Goal: Information Seeking & Learning: Learn about a topic

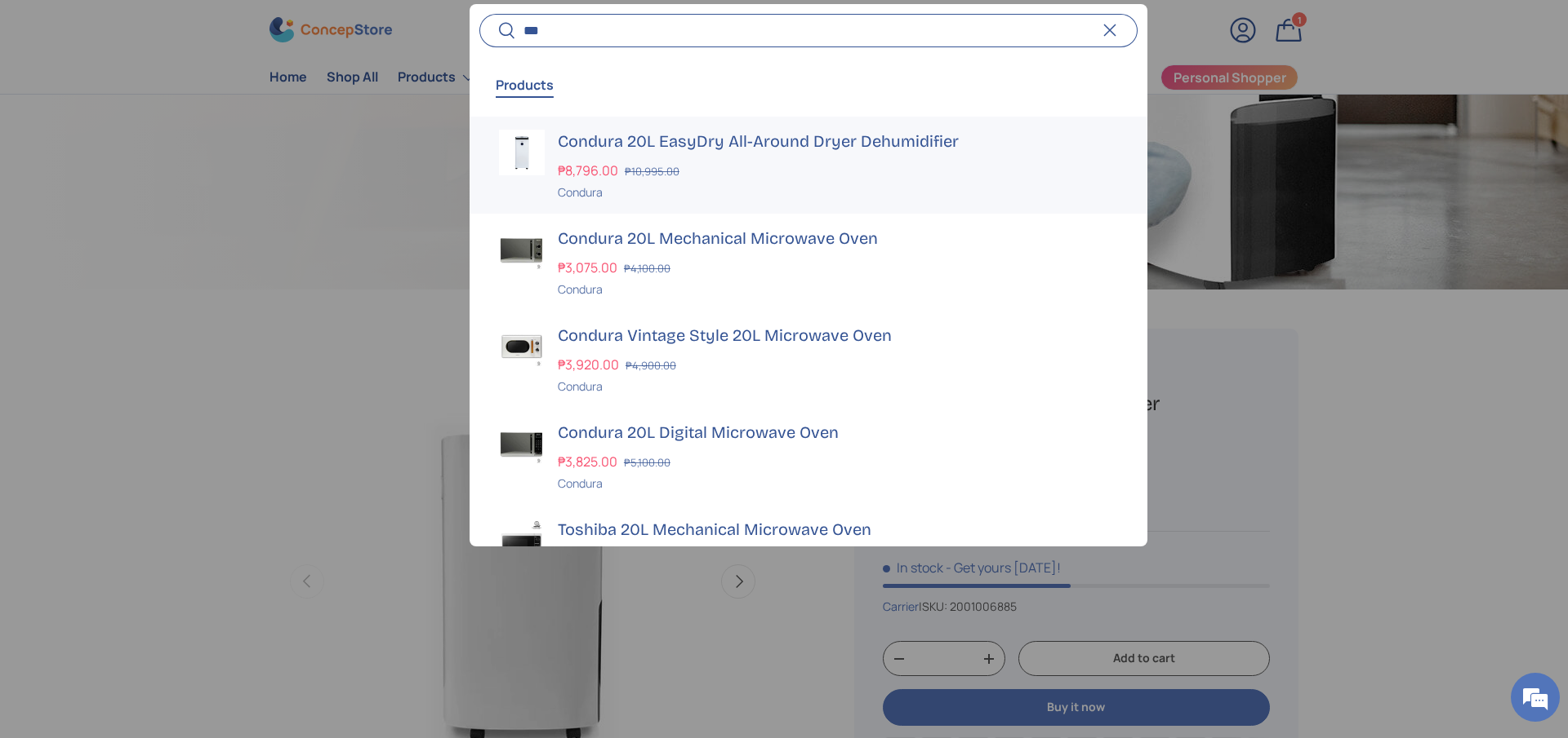
type input "***"
click at [692, 143] on h3 "Condura 20L EasyDry All-Around Dryer Dehumidifier" at bounding box center [837, 141] width 560 height 23
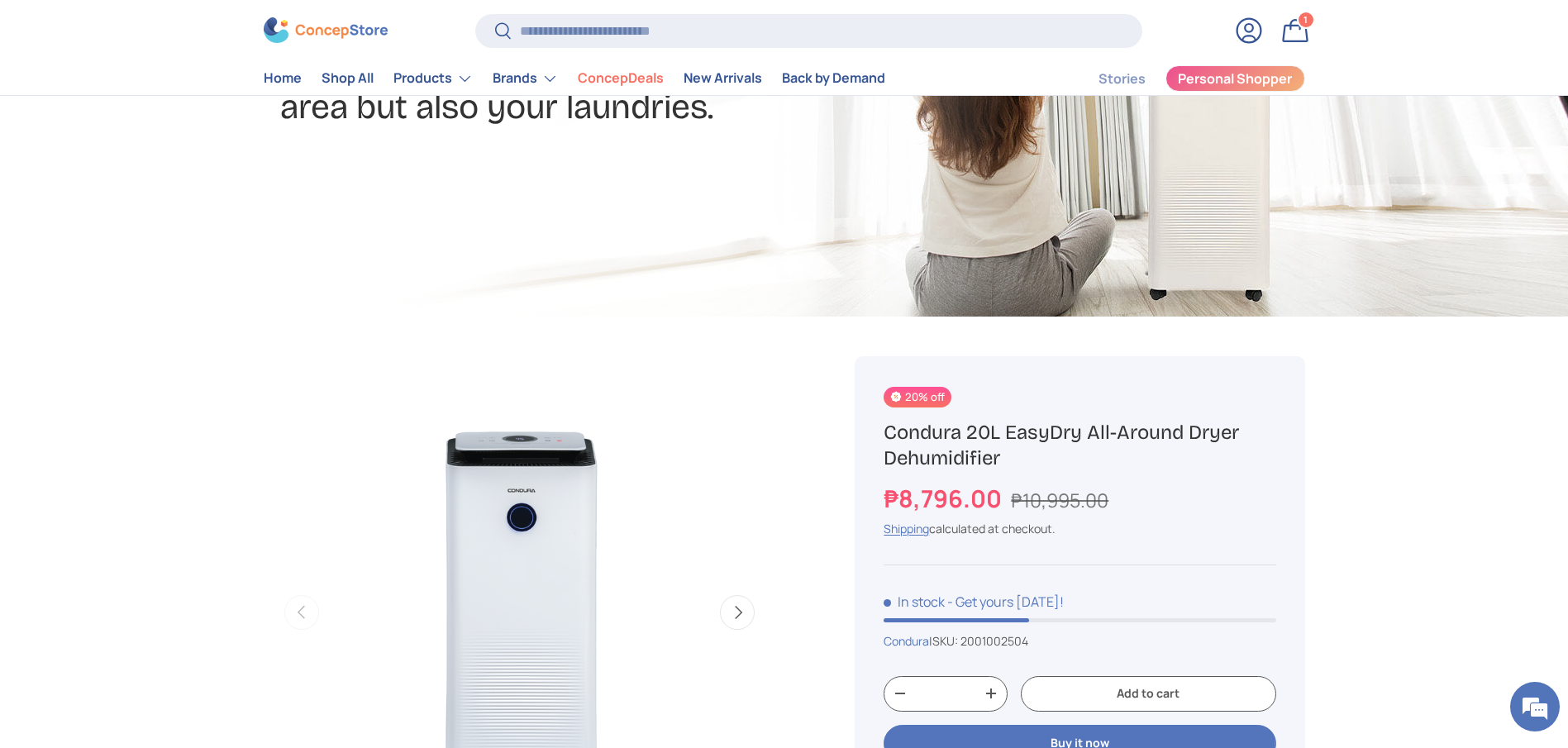
scroll to position [373, 0]
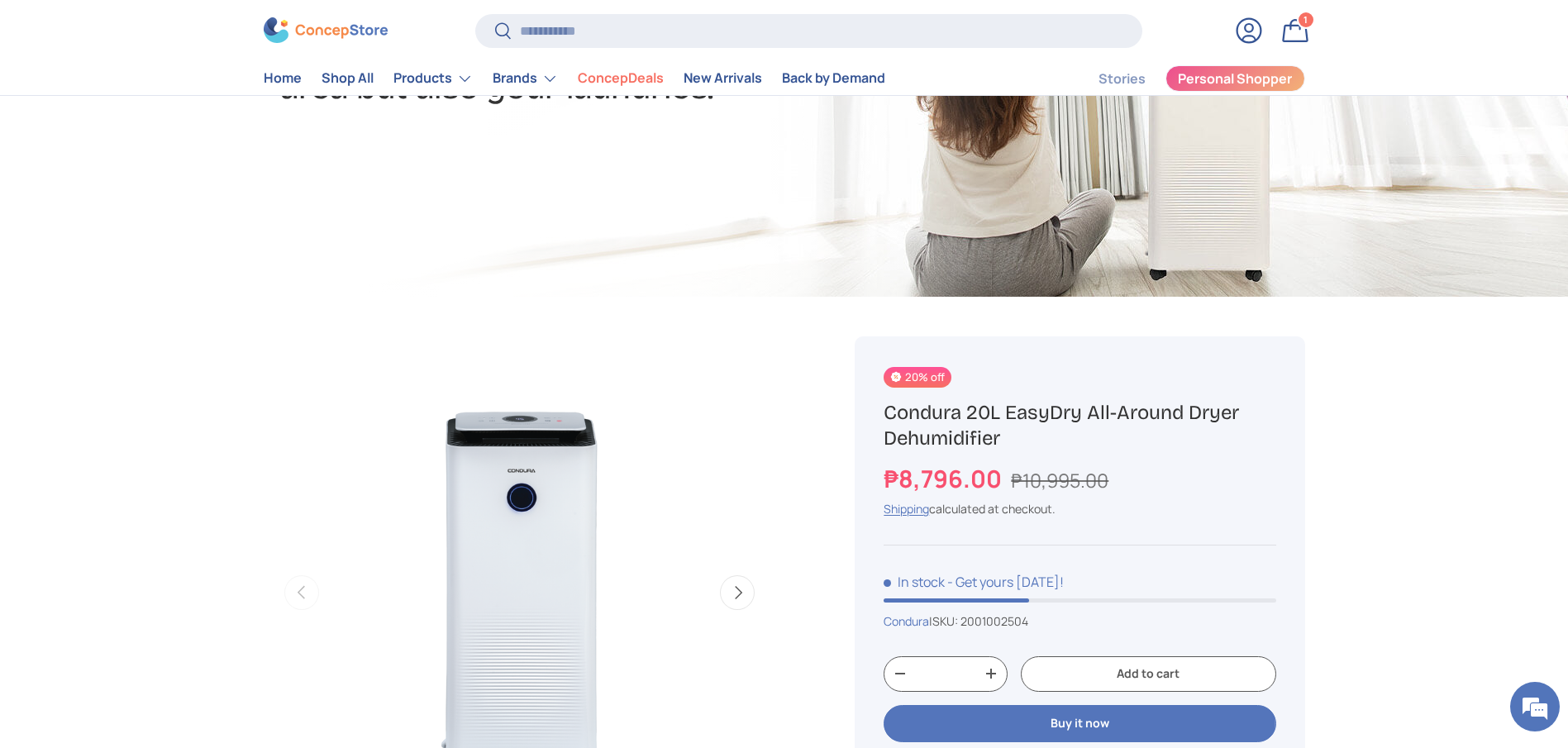
click at [980, 433] on h1 "Condura 20L EasyDry All-Around Dryer Dehumidifier" at bounding box center [1080, 425] width 392 height 51
copy div "Condura 20L EasyDry All-Around Dryer Dehumidifier"
drag, startPoint x: 1010, startPoint y: 475, endPoint x: 1116, endPoint y: 481, distance: 106.2
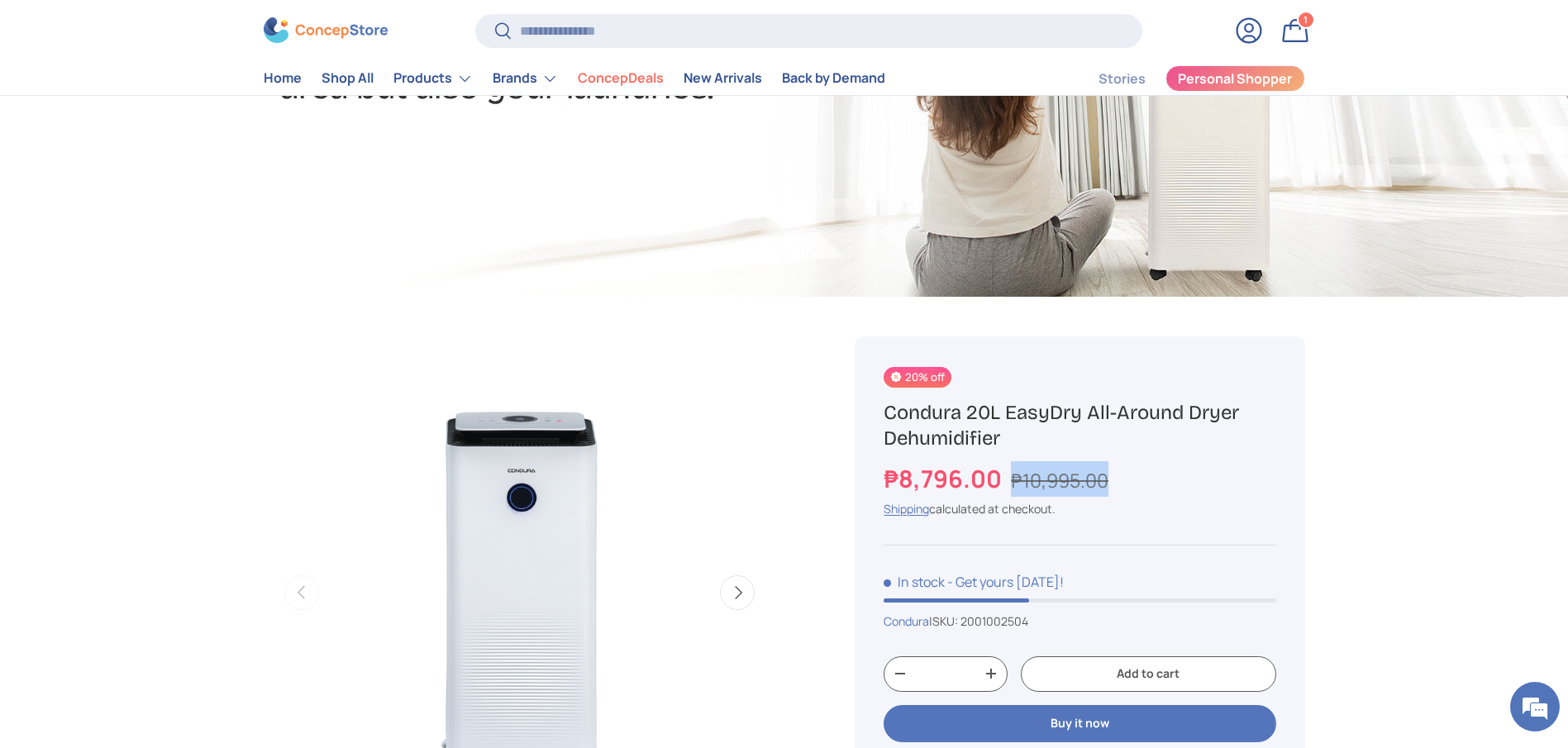
click at [1116, 481] on div "₱8,796.00 ₱10,995.00" at bounding box center [1080, 479] width 392 height 36
copy s "₱10,995.00"
drag, startPoint x: 1000, startPoint y: 482, endPoint x: 777, endPoint y: 176, distance: 378.6
copy strong "₱8,796.00"
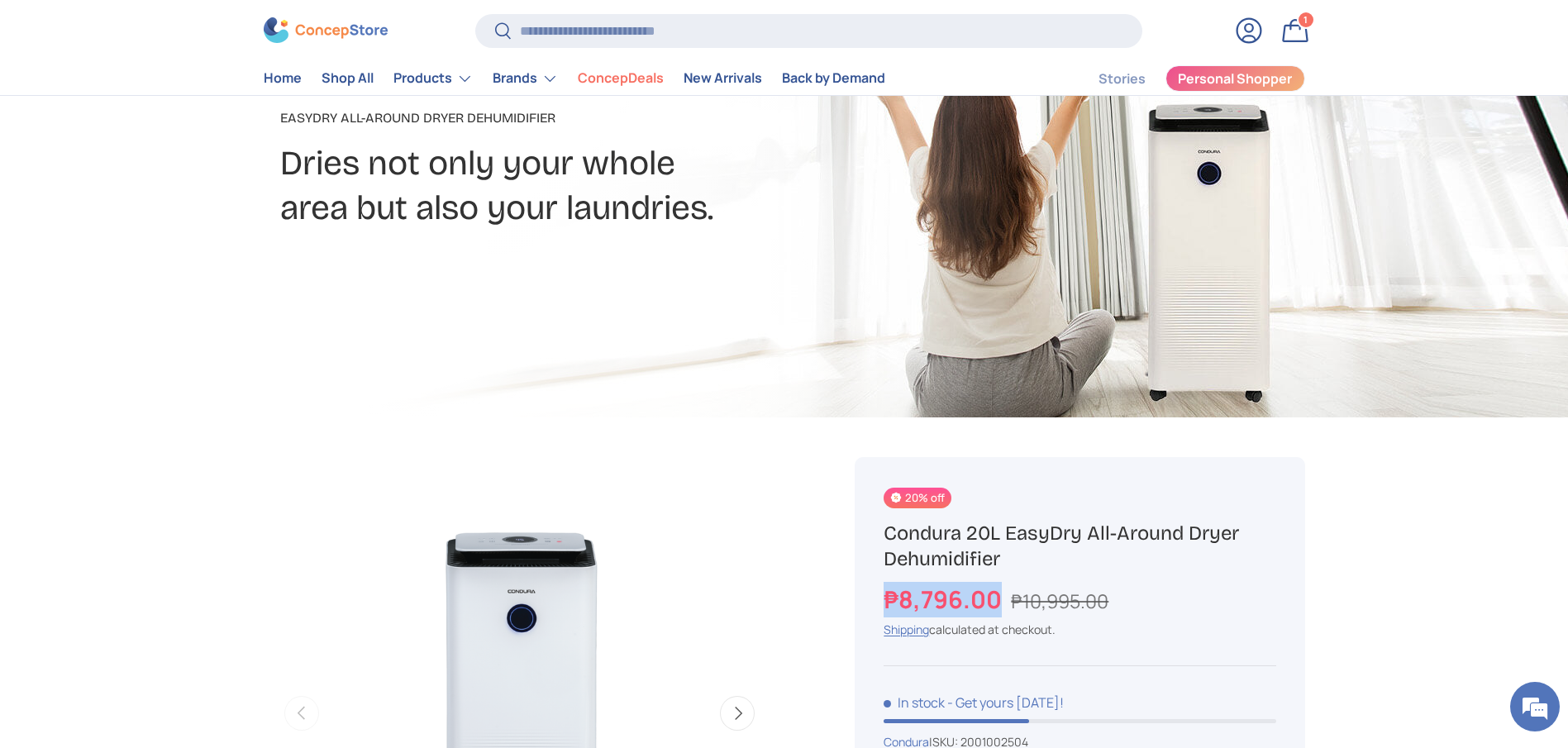
scroll to position [0, 0]
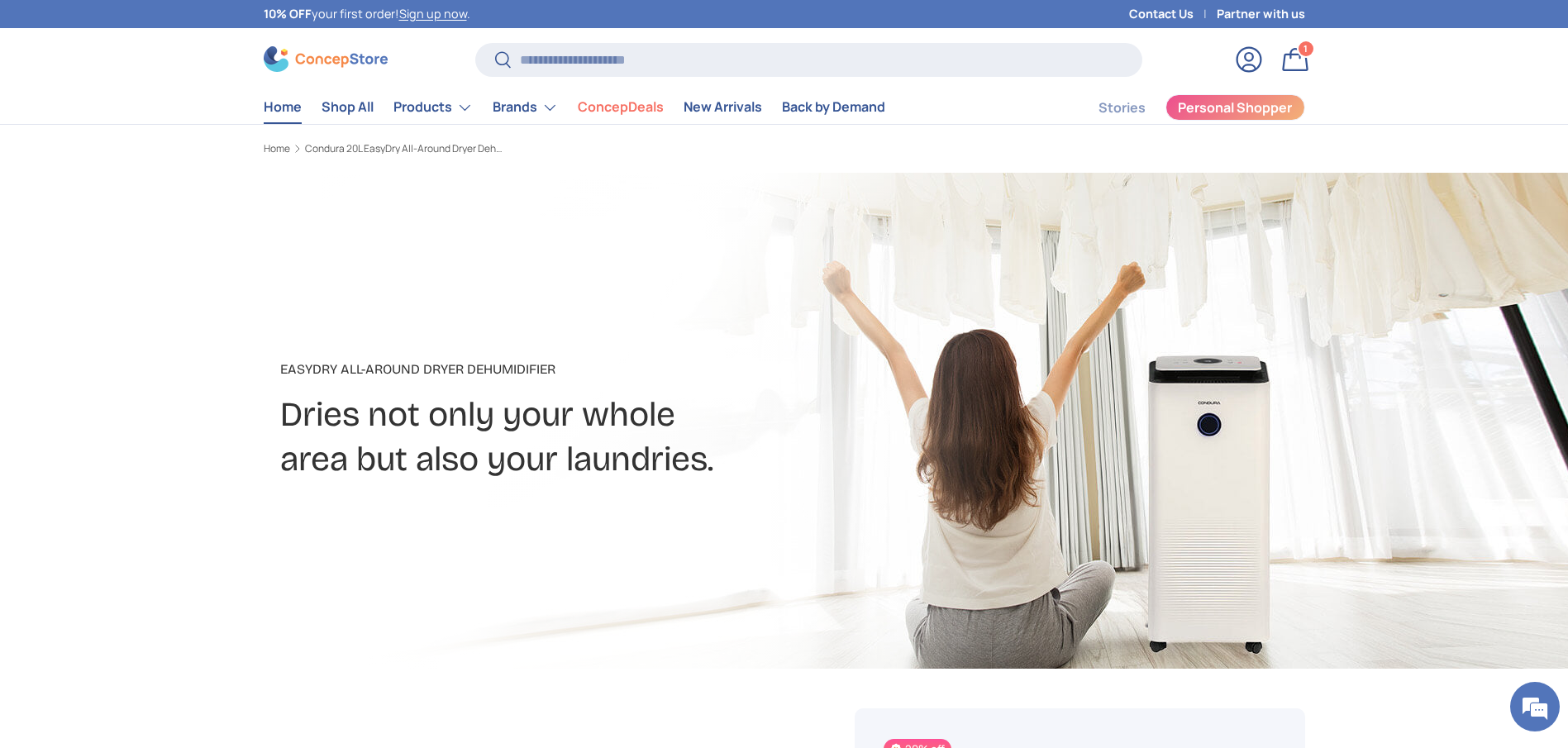
click at [273, 102] on link "Home" at bounding box center [283, 108] width 38 height 33
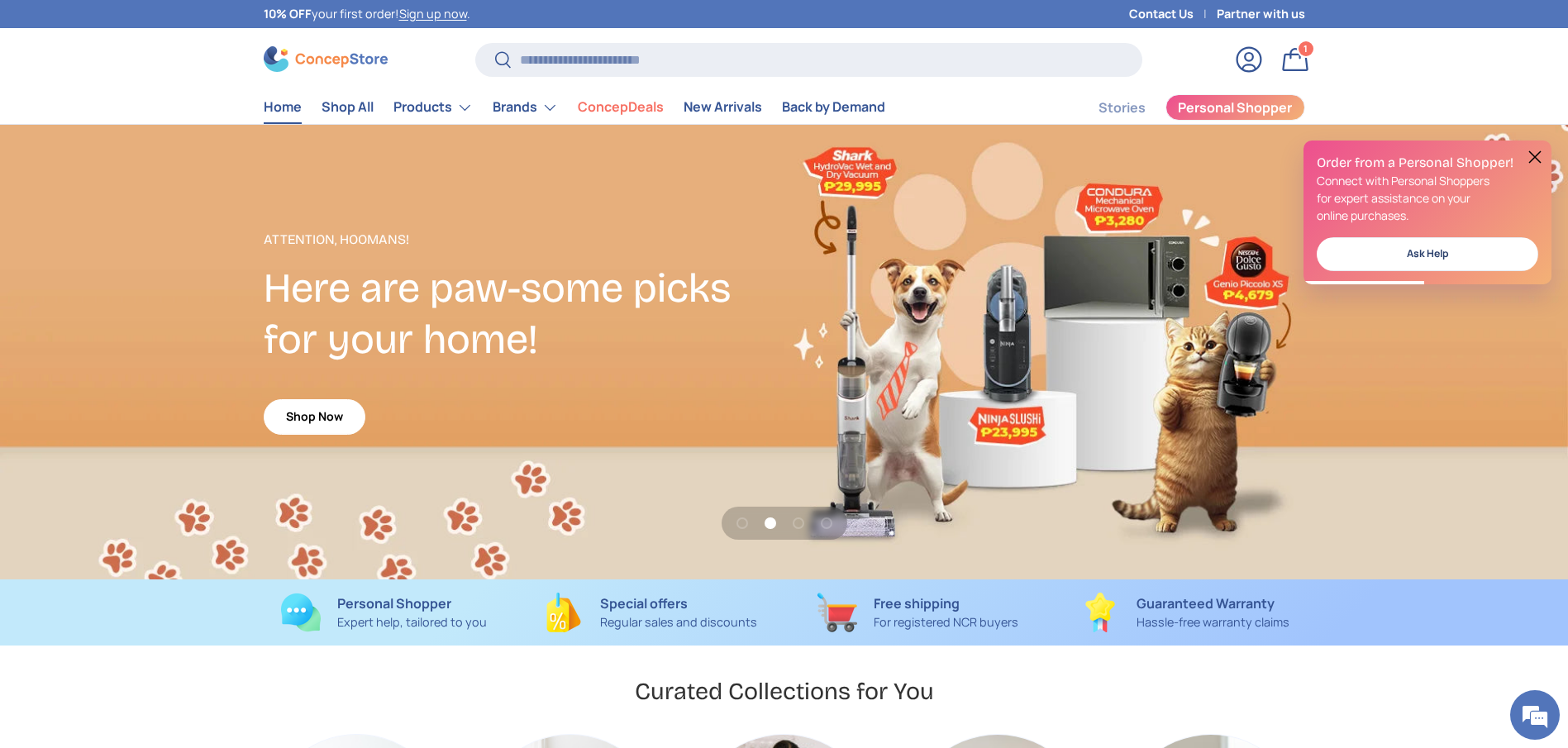
scroll to position [4279, 6758]
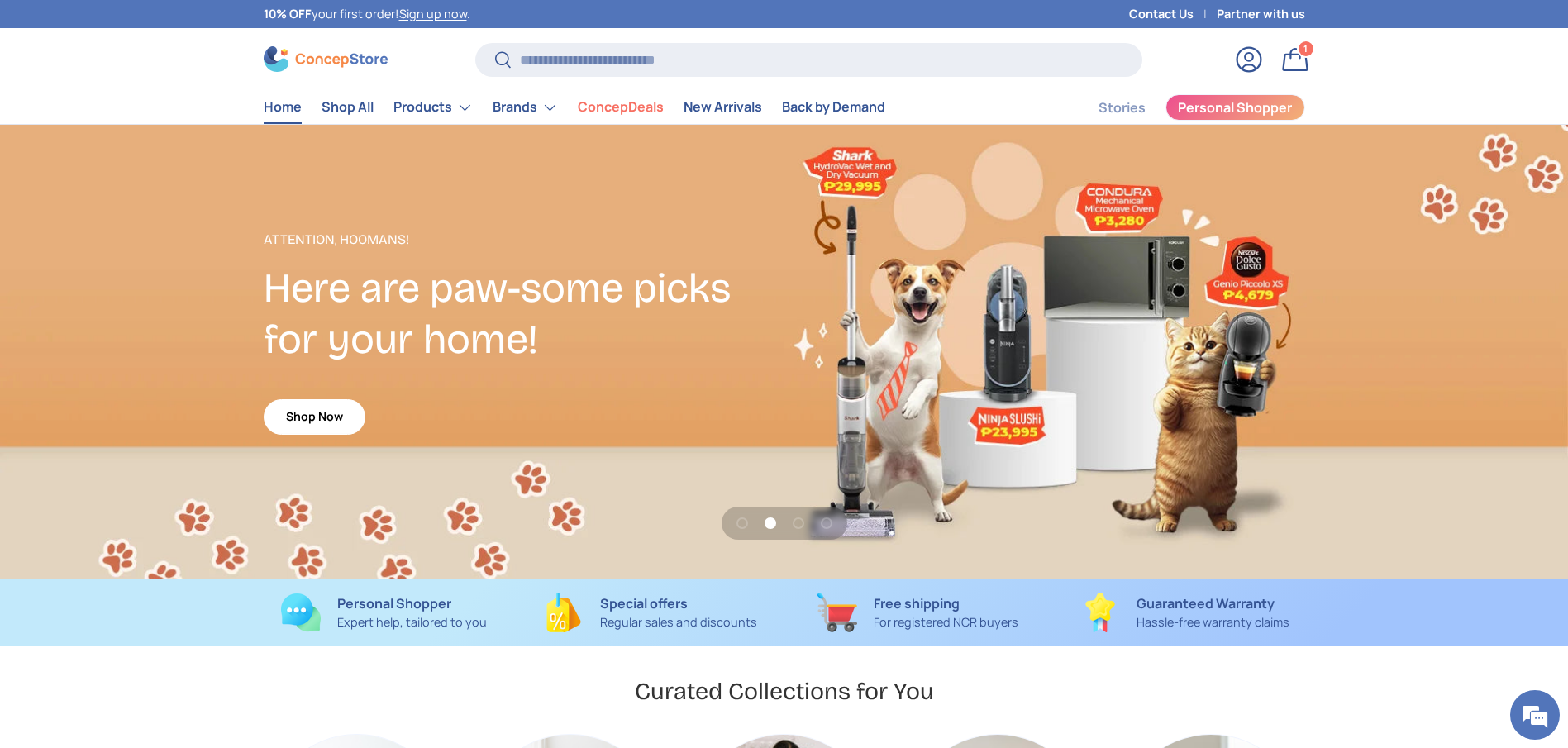
click at [849, 403] on div "2 of 4" at bounding box center [784, 352] width 1568 height 455
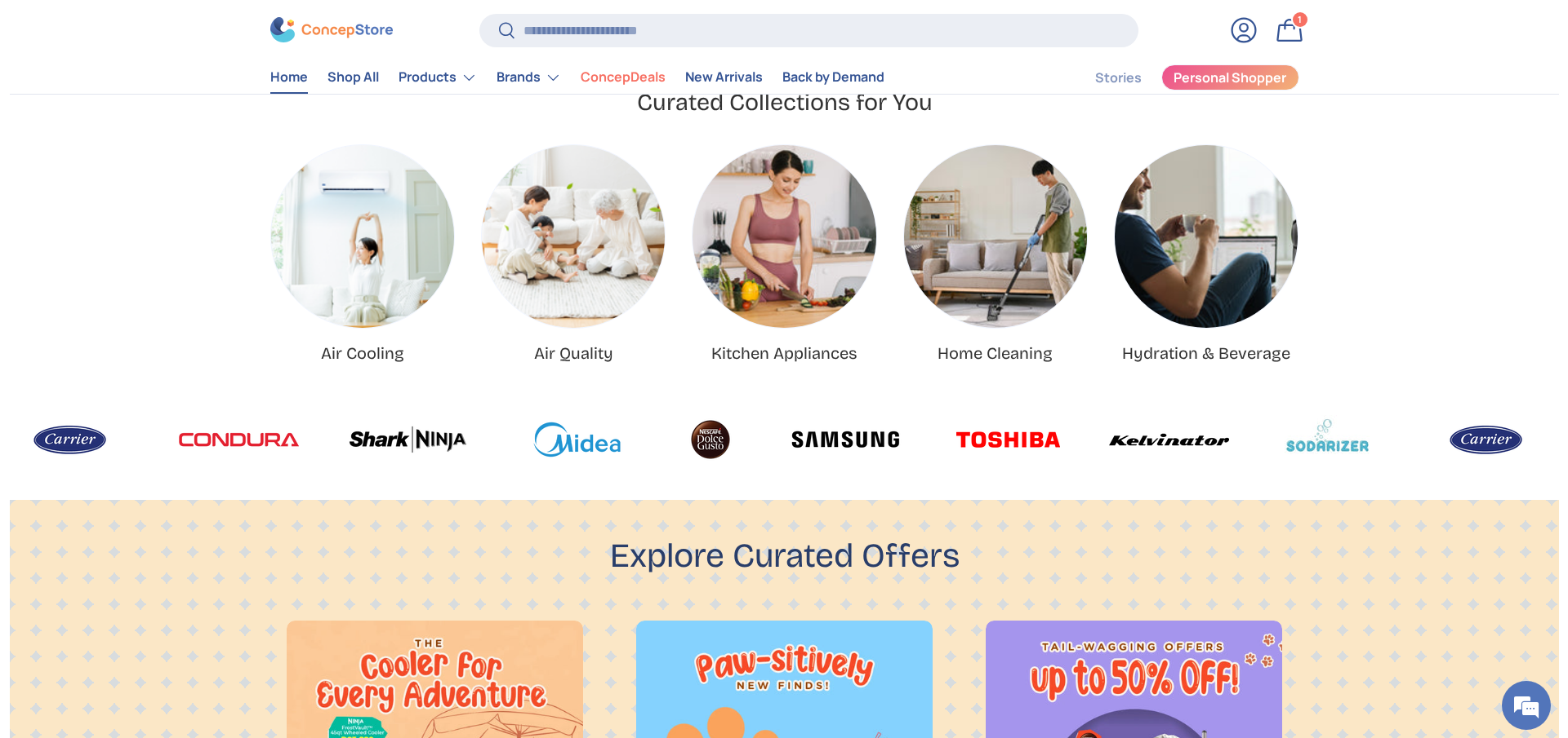
scroll to position [612, 0]
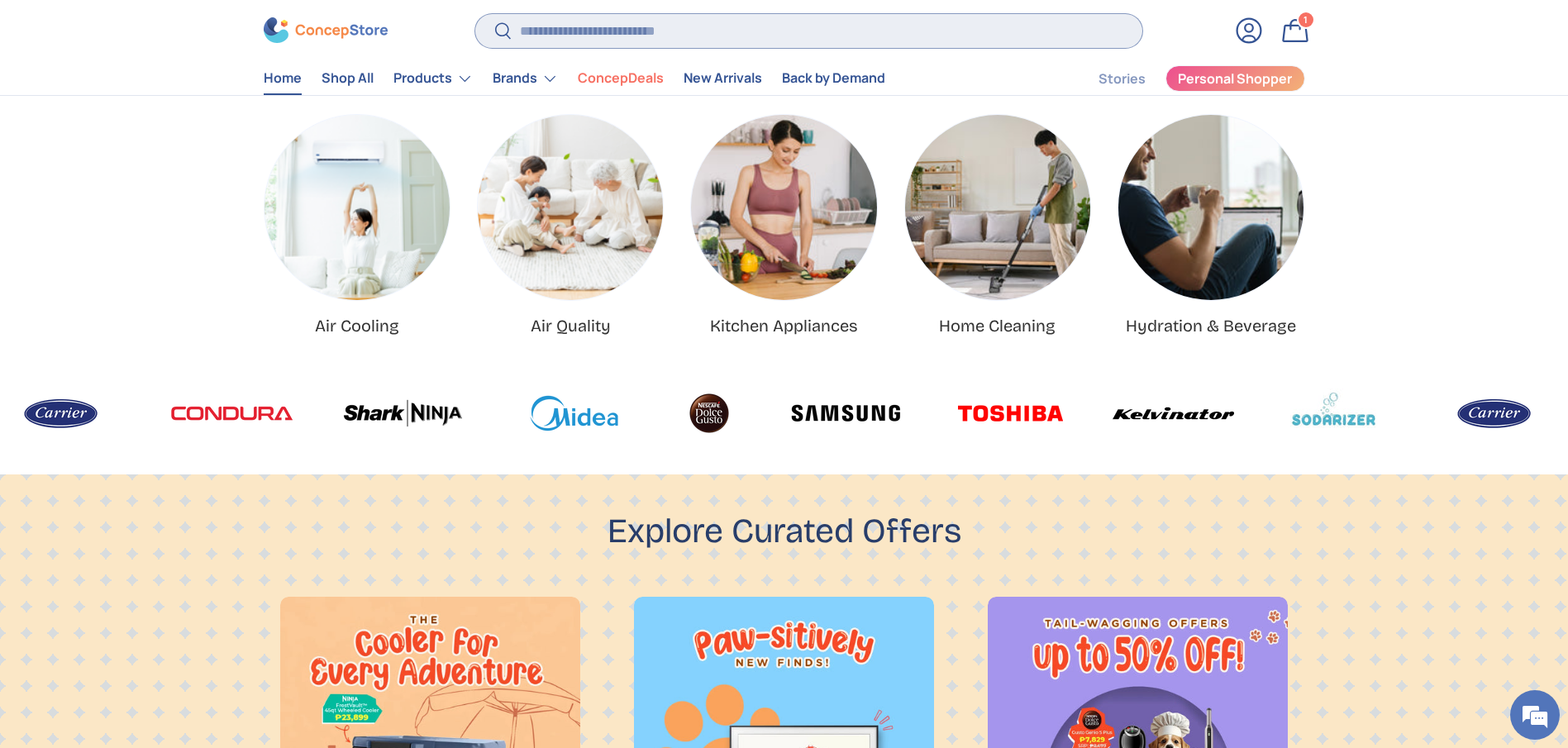
click at [769, 38] on input "Search" at bounding box center [808, 31] width 666 height 34
type input "***"
click at [475, 13] on button "Search" at bounding box center [493, 33] width 37 height 38
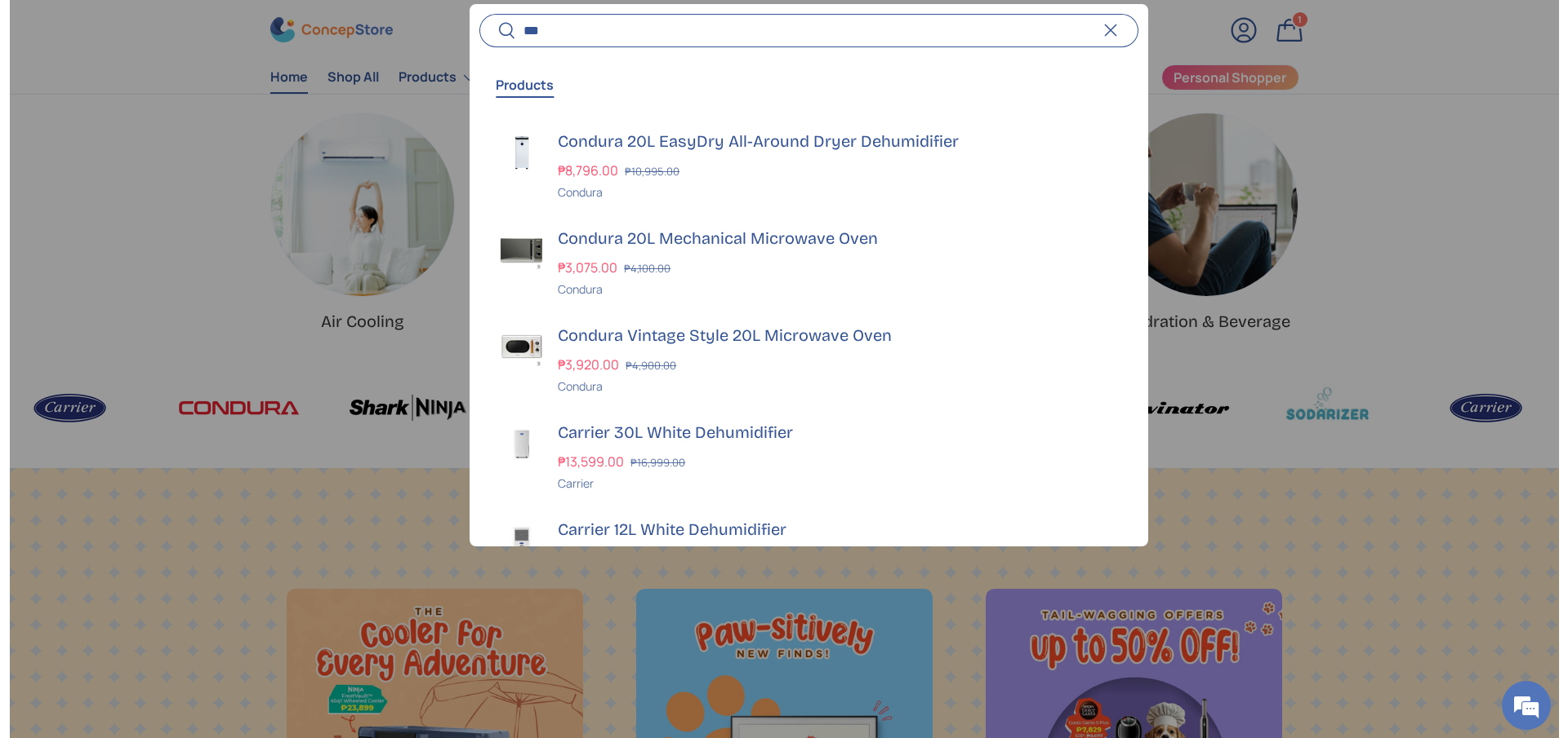
scroll to position [0, 3135]
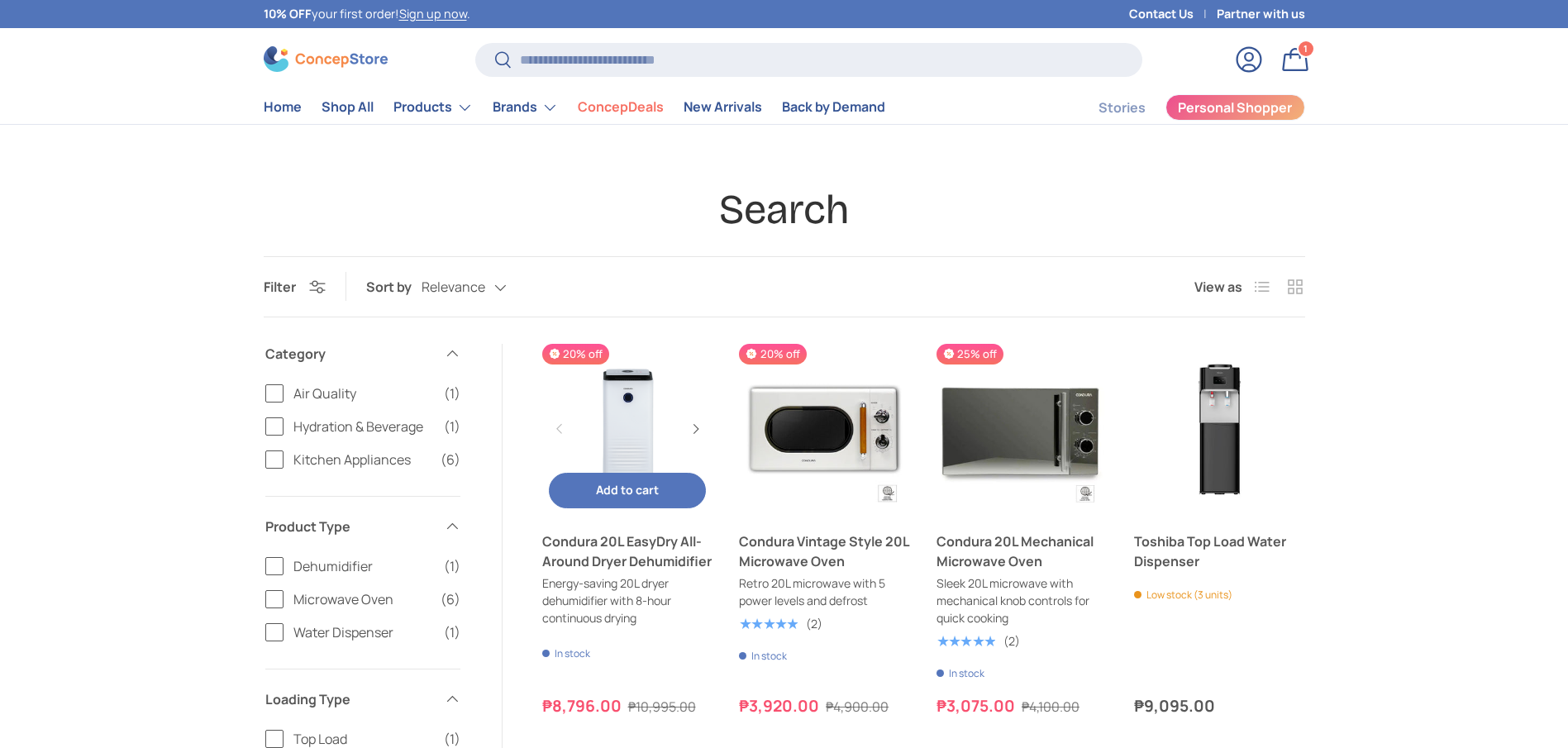
click at [641, 561] on link "Condura 20L EasyDry All-Around Dryer Dehumidifier" at bounding box center [628, 551] width 171 height 39
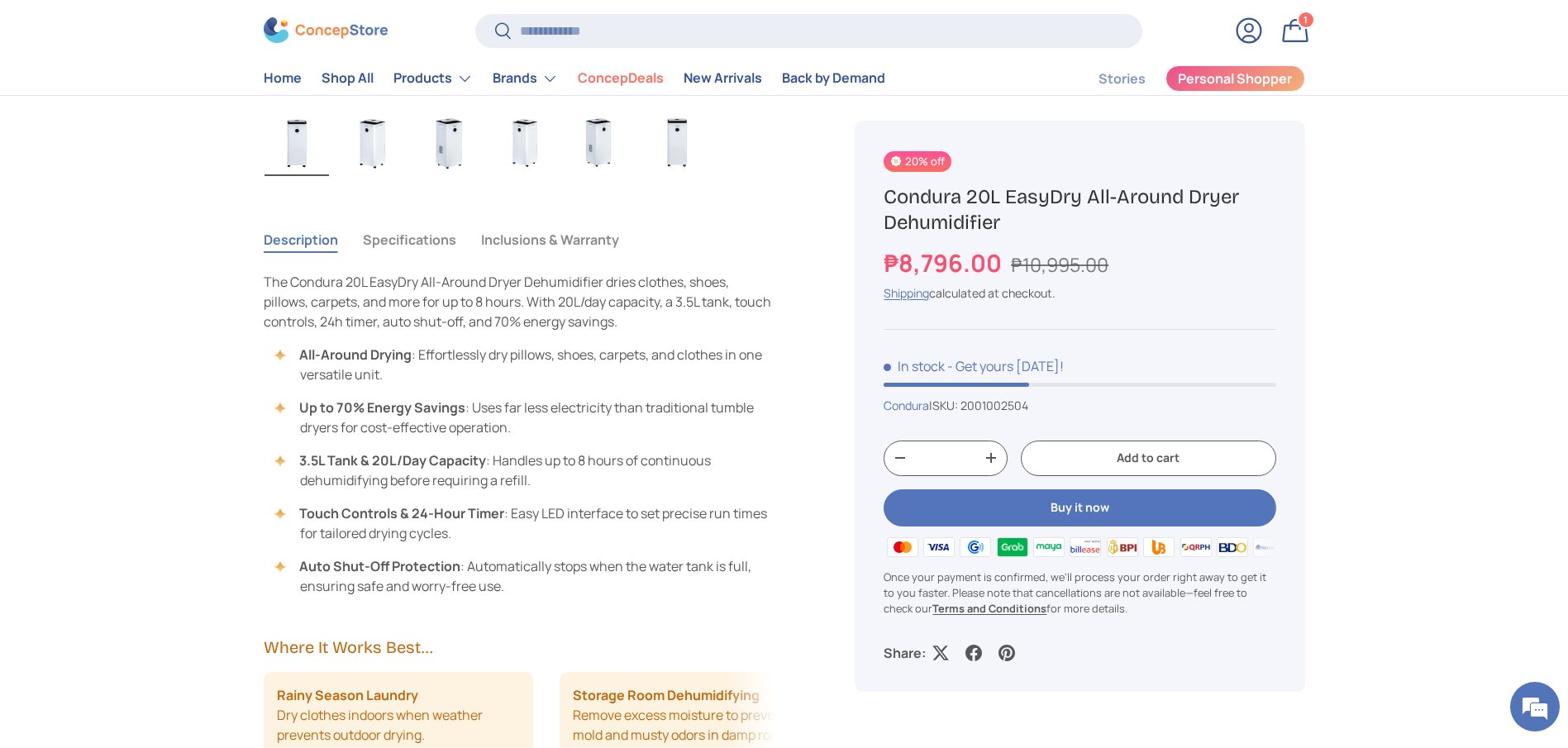
scroll to position [1117, 0]
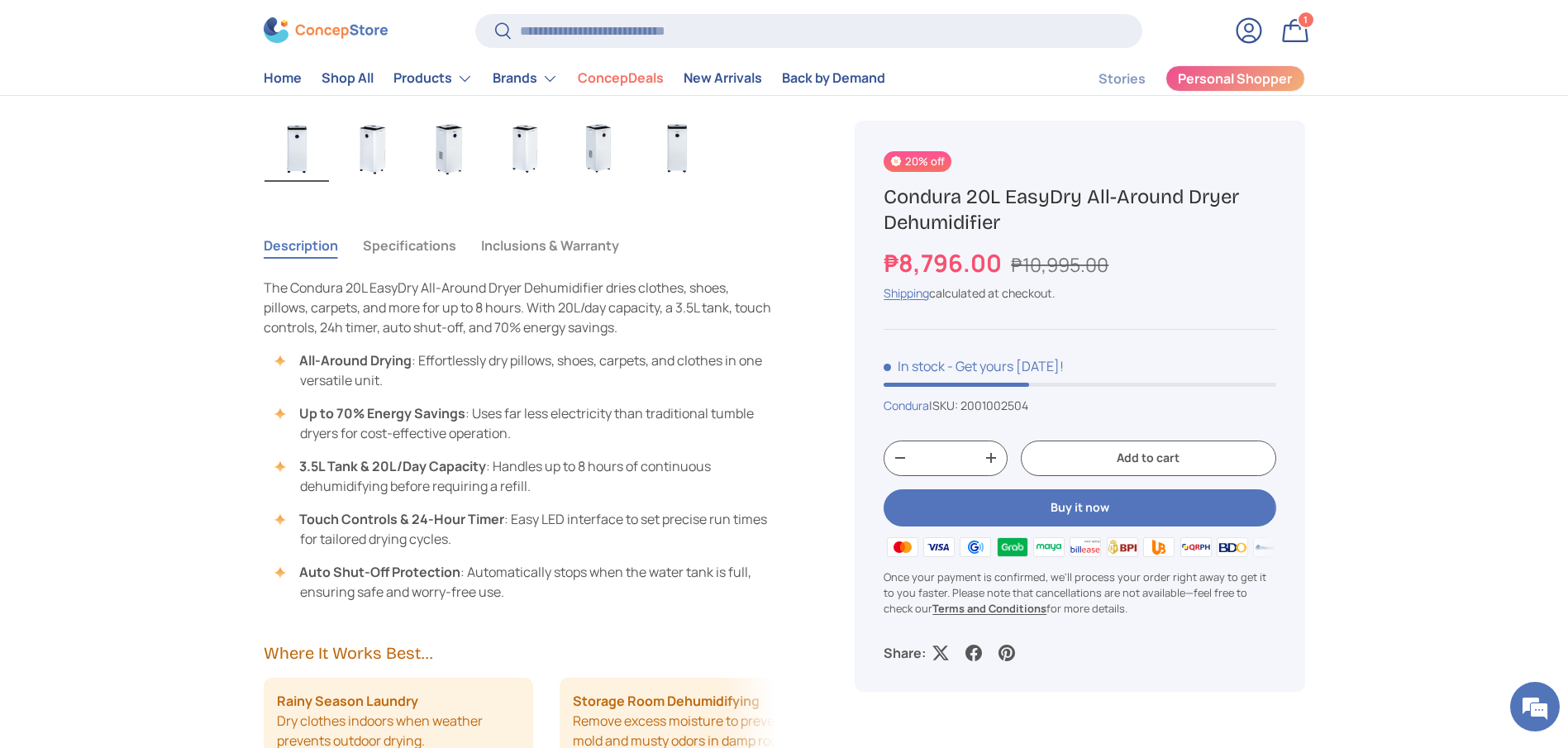
click at [448, 244] on button "Specifications" at bounding box center [409, 246] width 93 height 38
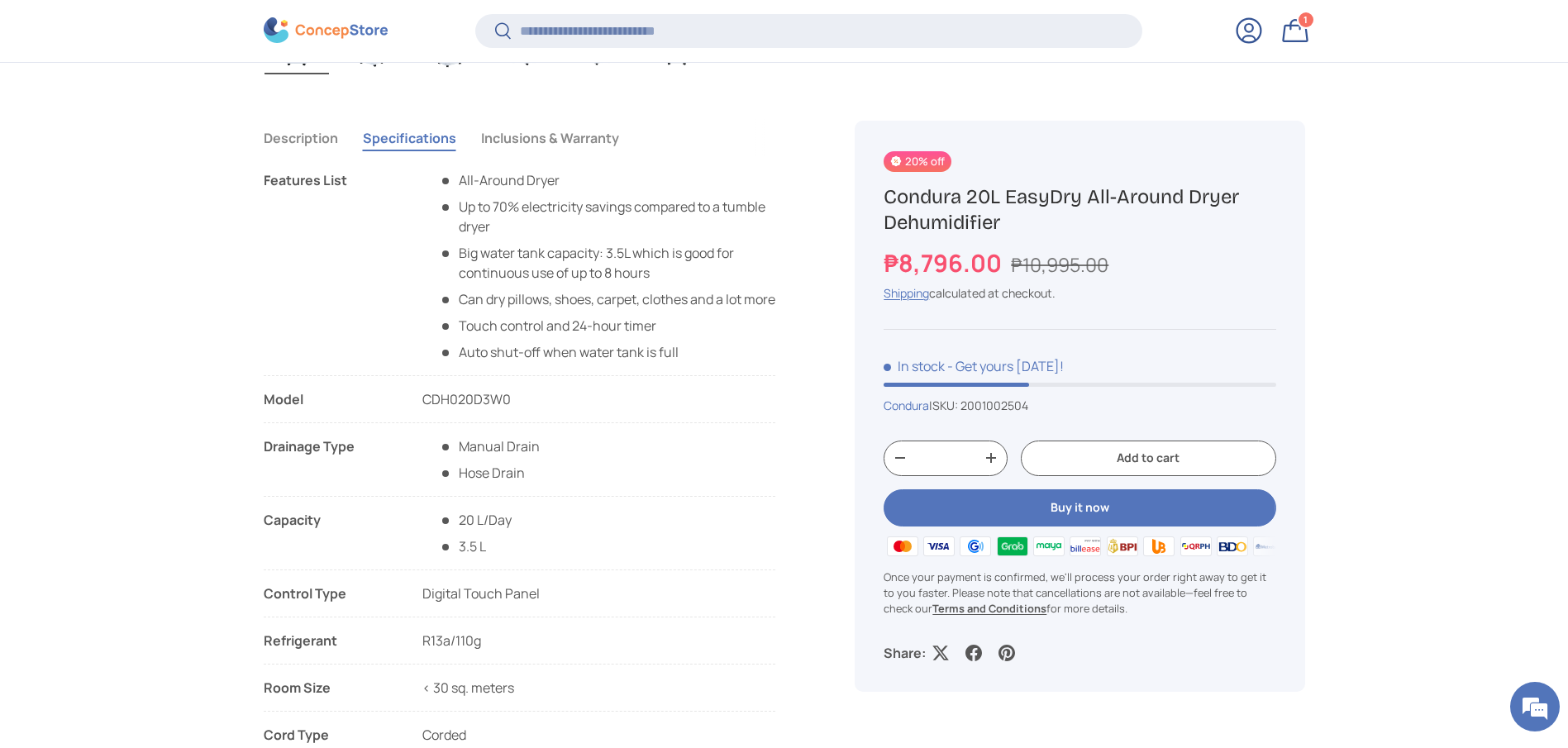
scroll to position [1485, 0]
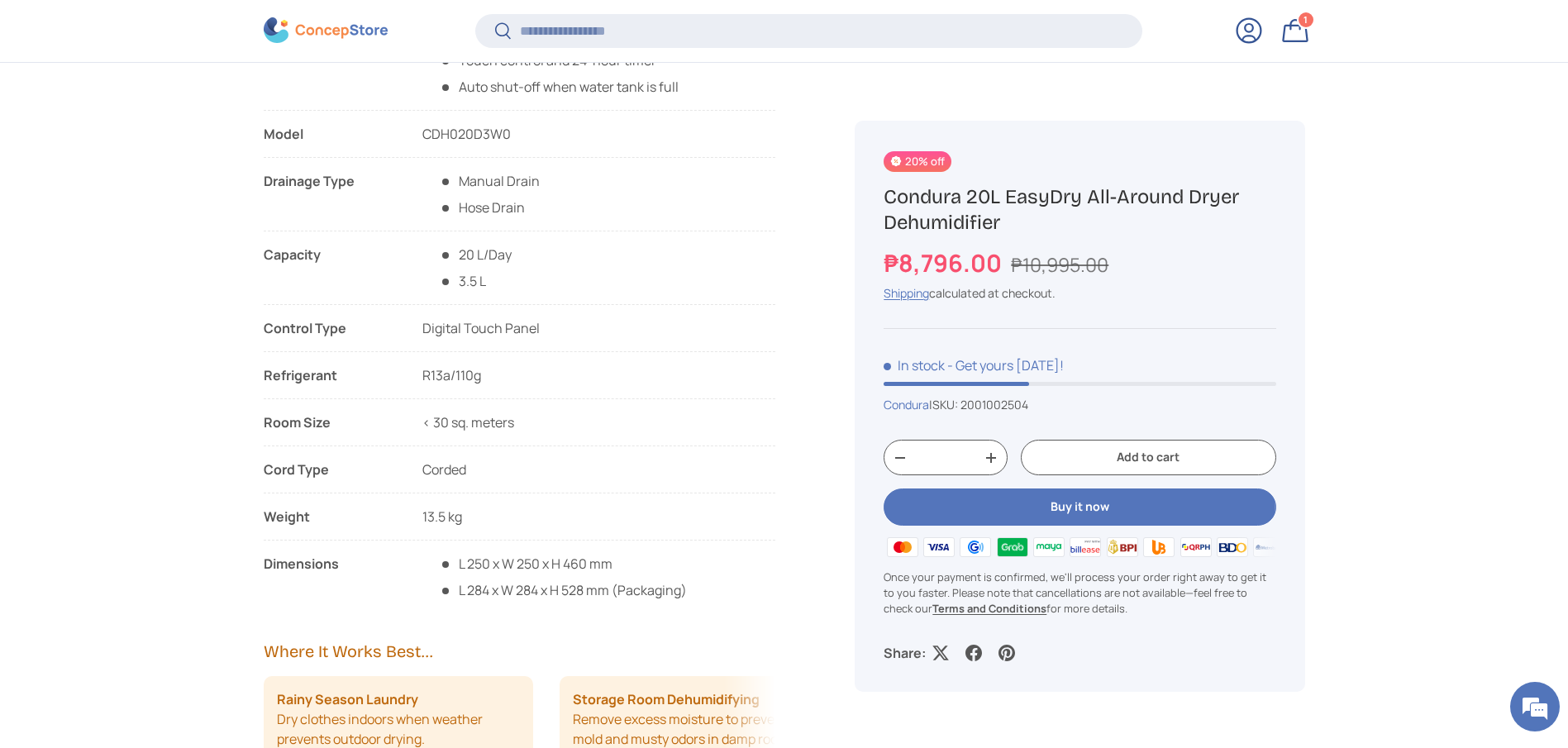
click at [967, 212] on h1 "Condura 20L EasyDry All-Around Dryer Dehumidifier" at bounding box center [1080, 209] width 392 height 51
click at [966, 212] on h1 "Condura 20L EasyDry All-Around Dryer Dehumidifier" at bounding box center [1080, 209] width 392 height 51
copy div "Condura 20L EasyDry All-Around Dryer Dehumidifier"
